Goal: Understand process/instructions

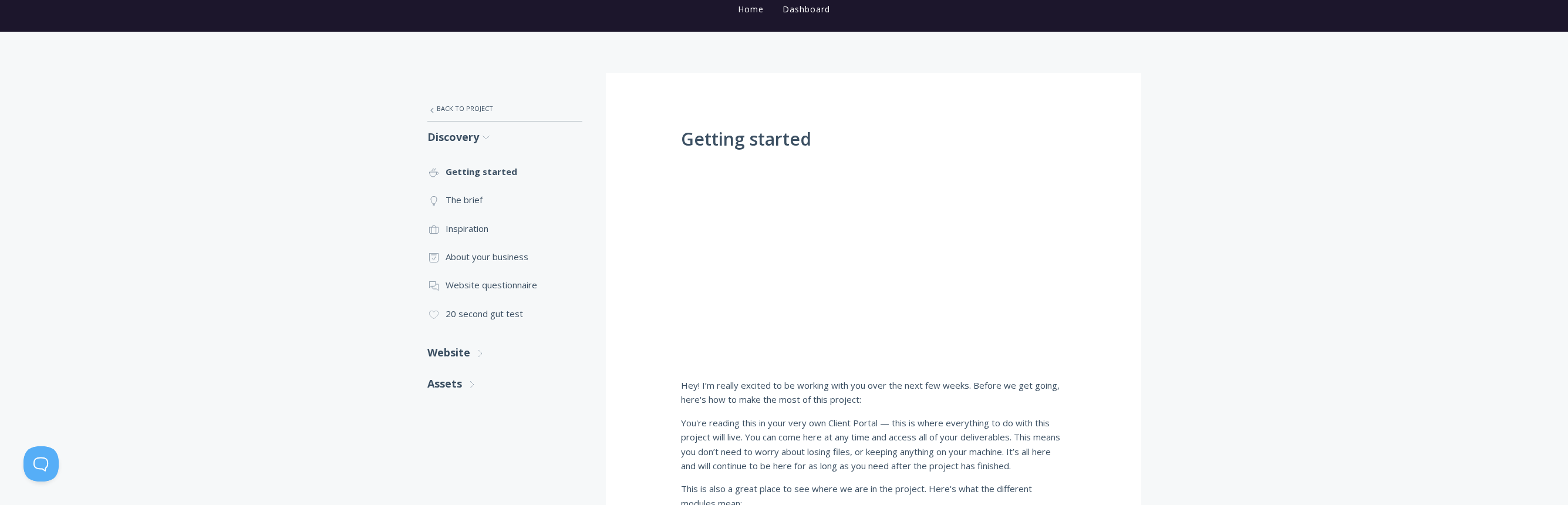
scroll to position [150, 0]
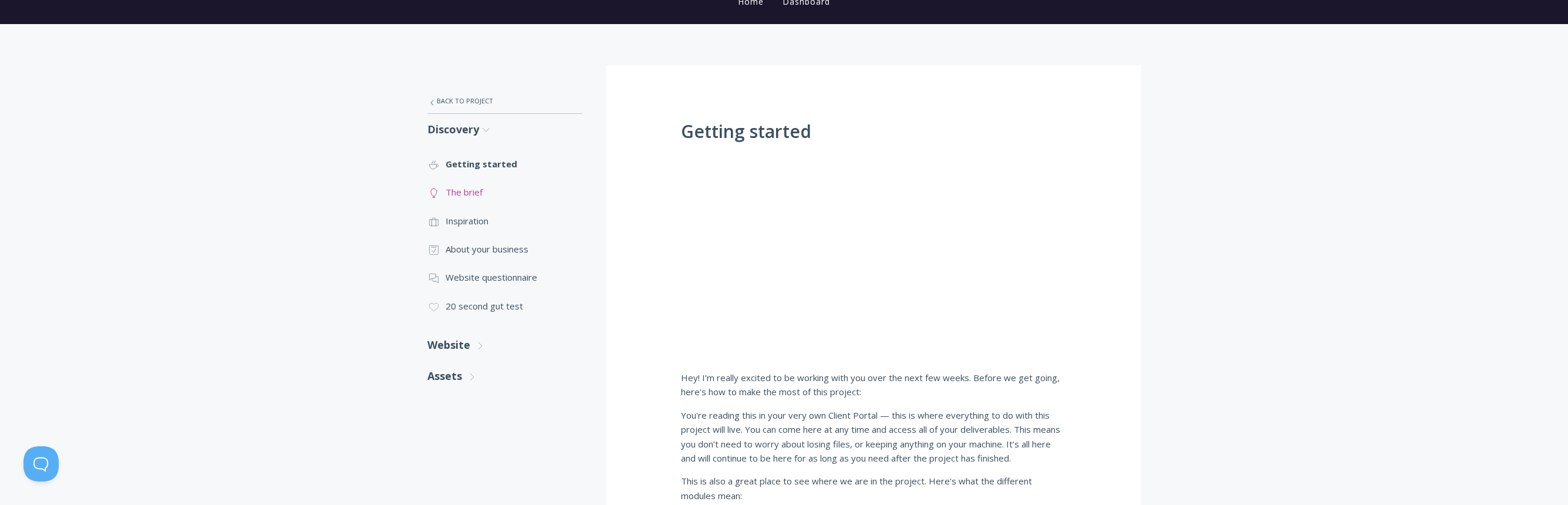
click at [470, 189] on link ".st0{fill:none;stroke:#000000;stroke-width:2;stroke-miterlimit:10;} Untitled-14…" at bounding box center [505, 192] width 155 height 28
click at [475, 280] on link ".st0{fill:none;stroke:#000000;stroke-width:2;stroke-miterlimit:10;} 3. Communic…" at bounding box center [505, 277] width 155 height 28
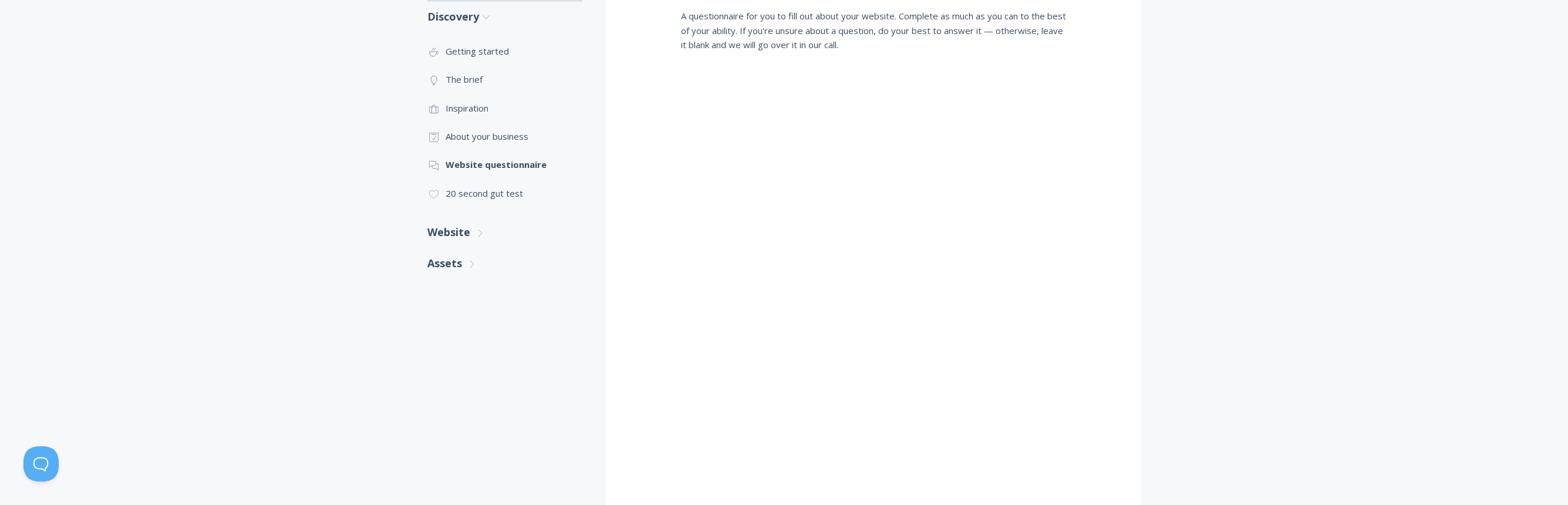
scroll to position [198, 0]
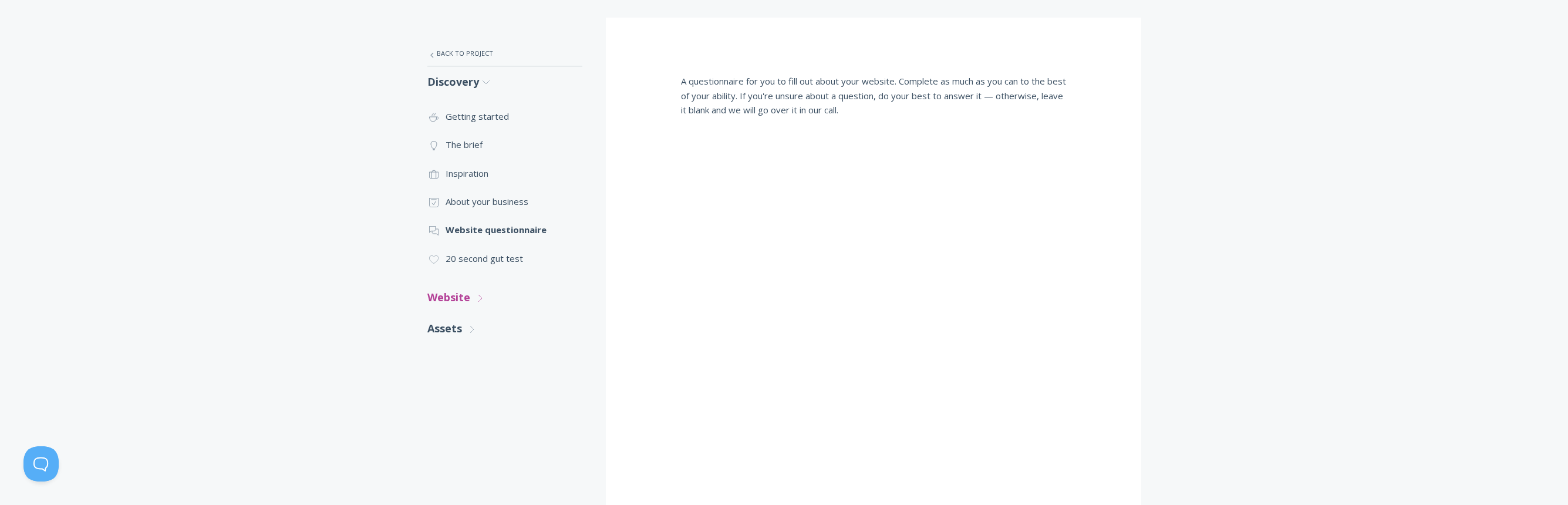
click at [457, 296] on link "Website .st0{fill:none;stroke:#000000;stroke-width:2;stroke-miterlimit:10;} Unt…" at bounding box center [505, 297] width 155 height 31
click at [457, 332] on link ".st0{fill:none;stroke:#000000;stroke-width:2;stroke-miterlimit:10;} Untitled-16…" at bounding box center [505, 332] width 155 height 28
